Goal: Navigation & Orientation: Find specific page/section

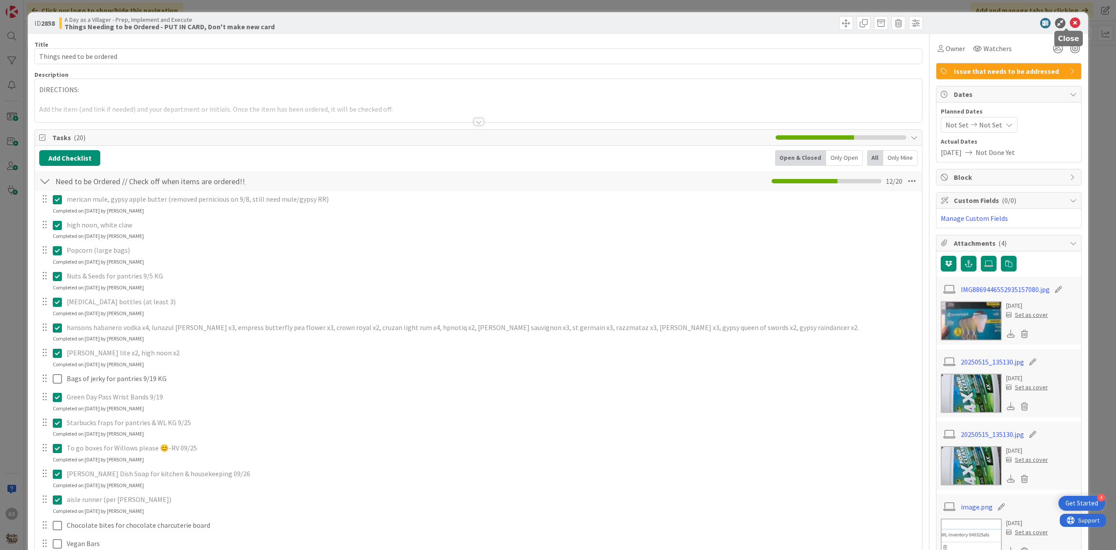
click at [1061, 21] on div at bounding box center [1005, 23] width 154 height 10
click at [1070, 23] on icon at bounding box center [1075, 23] width 10 height 10
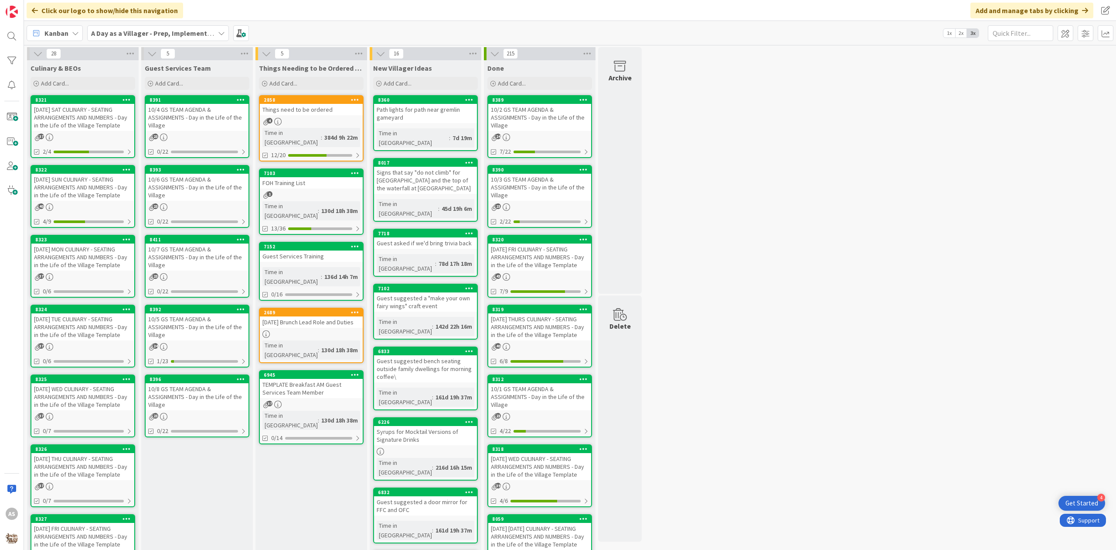
click at [201, 329] on div "10/5 GS TEAM AGENDA & ASSIGNMENTS - Day in the Life of the Village" at bounding box center [197, 326] width 103 height 27
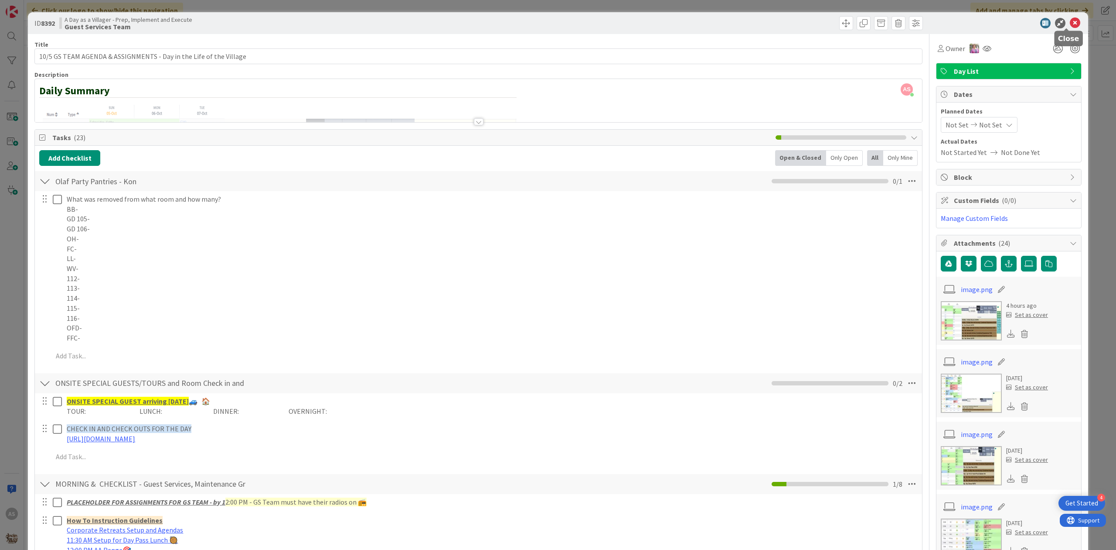
click at [1070, 22] on icon at bounding box center [1075, 23] width 10 height 10
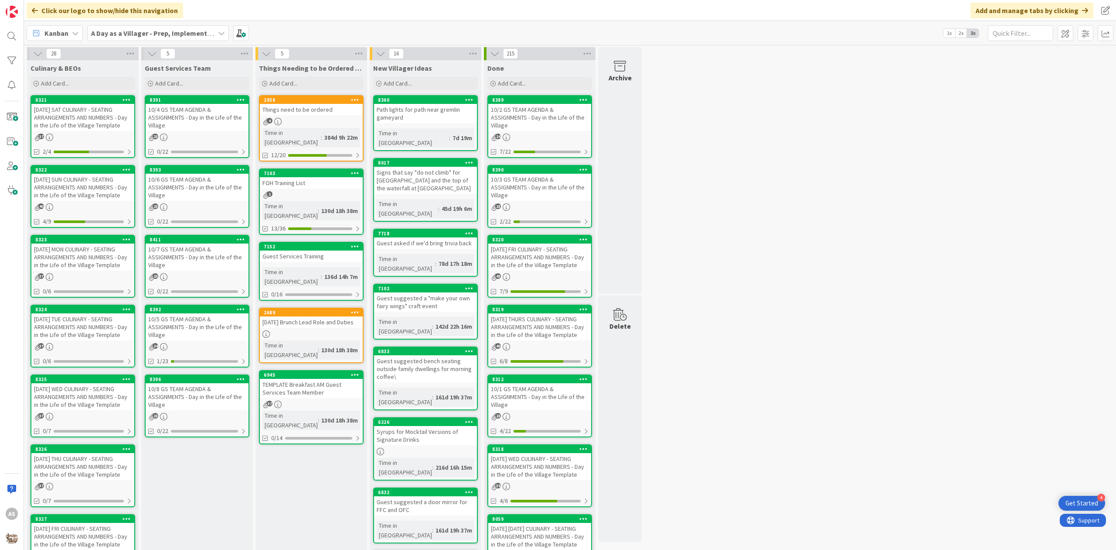
click at [201, 181] on div "10/6 GS TEAM AGENDA & ASSIGNMENTS - Day in the Life of the Village" at bounding box center [197, 187] width 103 height 27
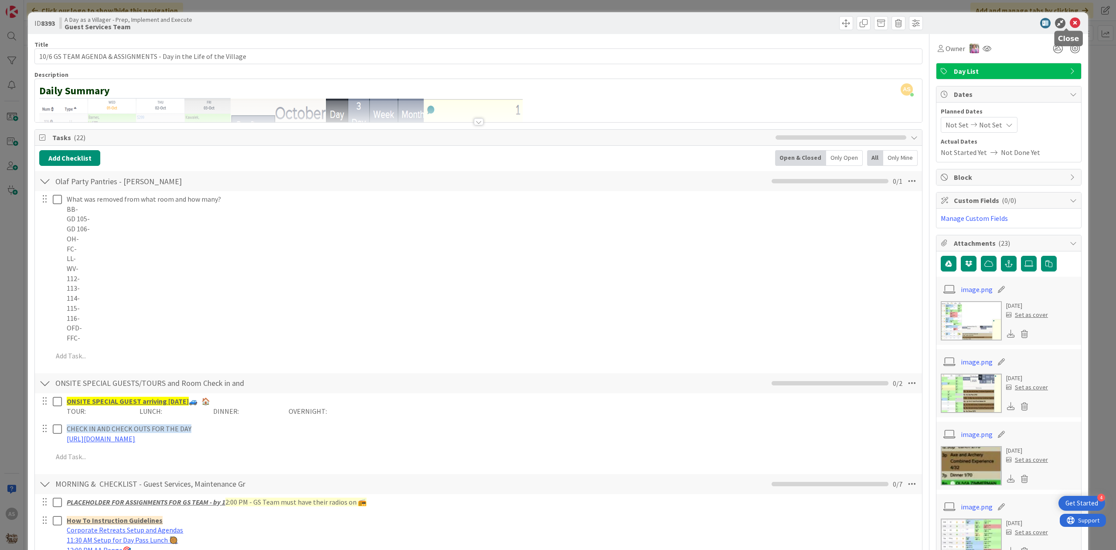
click at [1070, 24] on icon at bounding box center [1075, 23] width 10 height 10
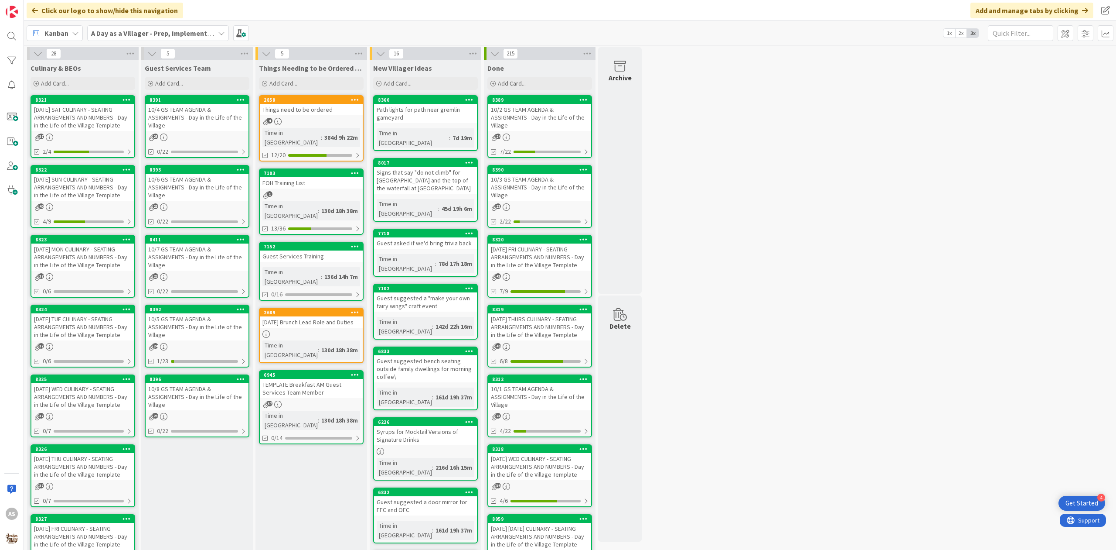
click at [84, 266] on div "[DATE] MON CULINARY - SEATING ARRANGEMENTS AND NUMBERS - Day in the Life of the…" at bounding box center [82, 256] width 103 height 27
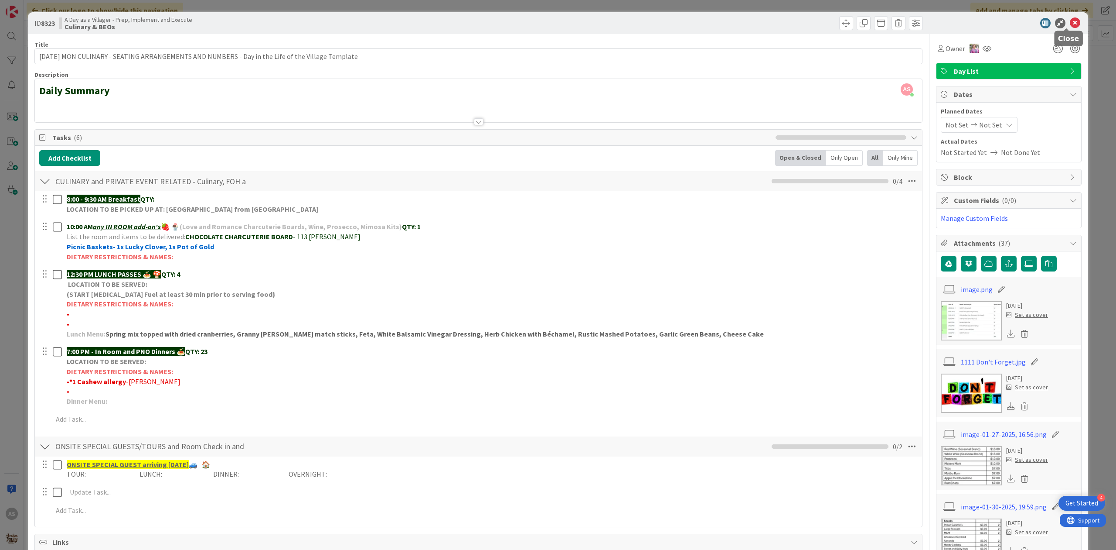
click at [1070, 21] on icon at bounding box center [1075, 23] width 10 height 10
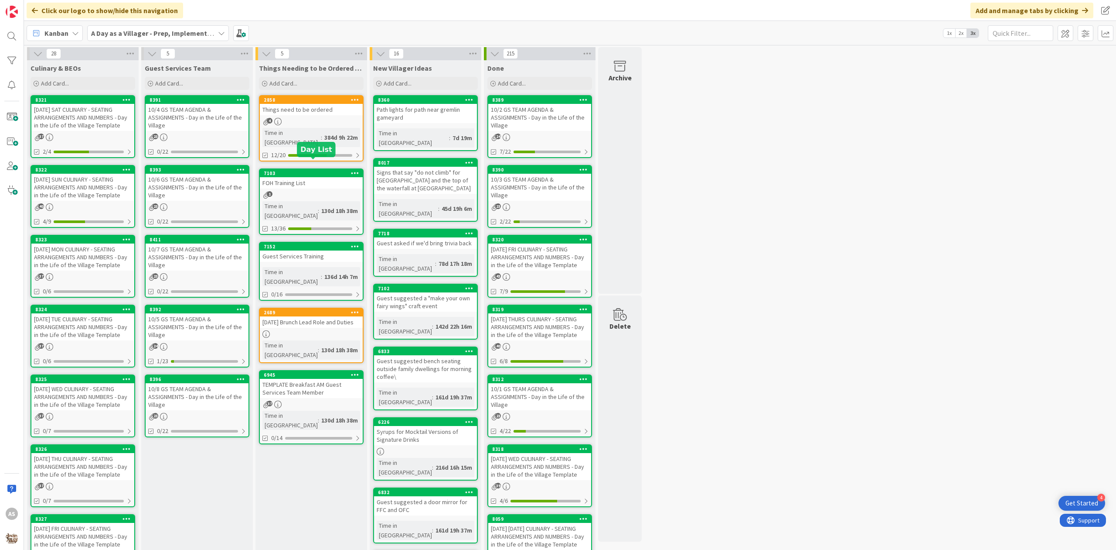
click at [313, 116] on div "2858 Things need to be ordered 4 Time in [GEOGRAPHIC_DATA] : 384d 9h 22m 12/20" at bounding box center [311, 128] width 105 height 66
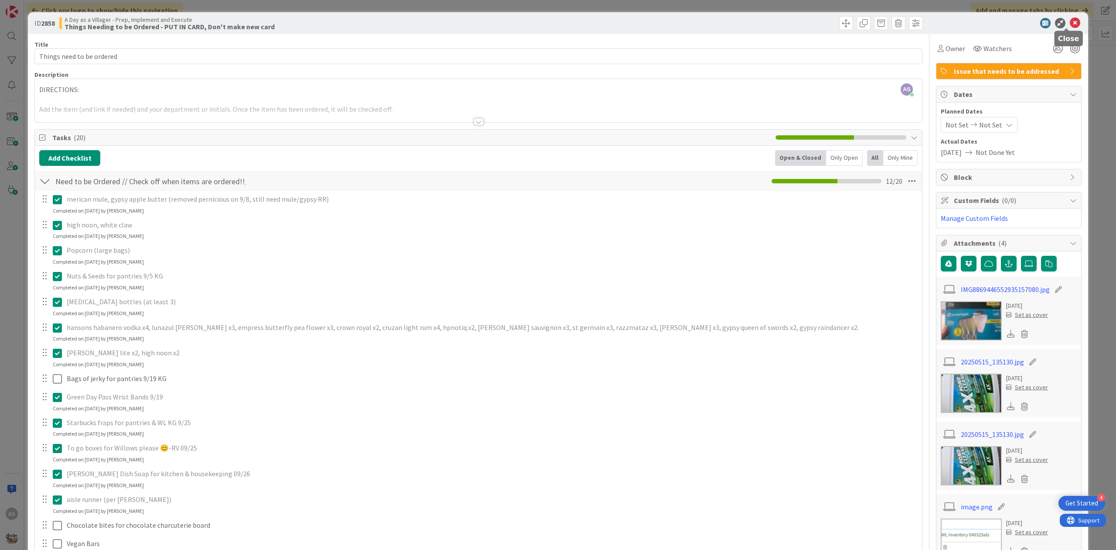
click at [1070, 23] on icon at bounding box center [1075, 23] width 10 height 10
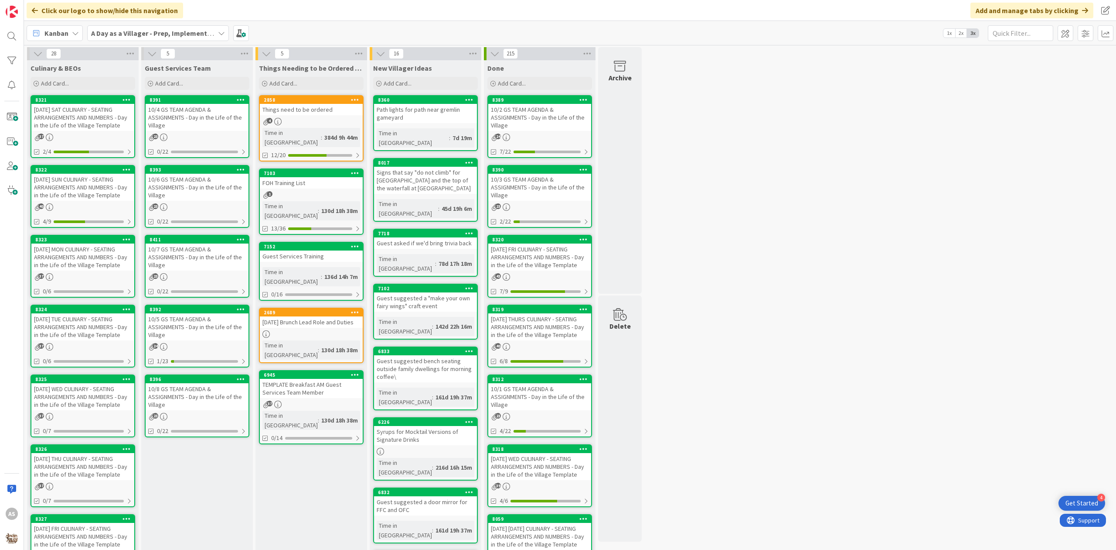
click at [72, 194] on div "[DATE] SUN CULINARY - SEATING ARRANGEMENTS AND NUMBERS - Day in the Life of the…" at bounding box center [82, 187] width 103 height 27
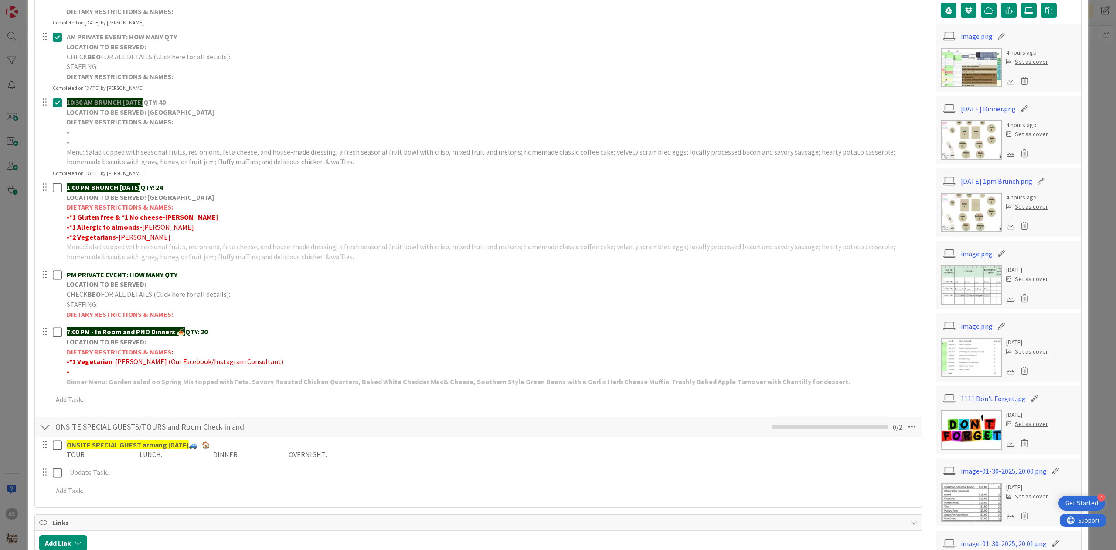
scroll to position [232, 0]
